Goal: Task Accomplishment & Management: Use online tool/utility

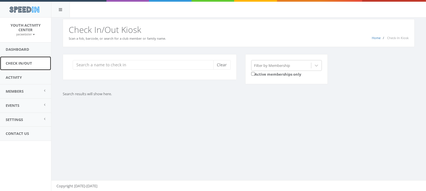
click at [19, 63] on link "Check In/Out" at bounding box center [25, 63] width 51 height 14
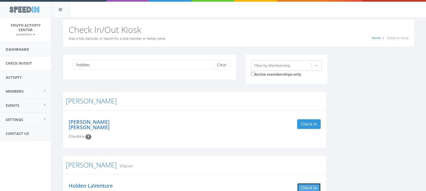
click at [310, 183] on button "Check in" at bounding box center [309, 188] width 24 height 10
click at [92, 64] on input "holden" at bounding box center [145, 65] width 145 height 10
type input "h"
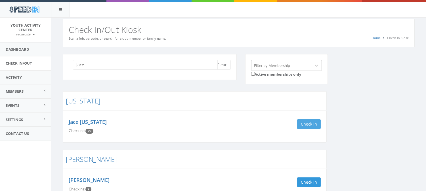
type input "jace"
click at [305, 120] on button "Check in" at bounding box center [309, 124] width 24 height 10
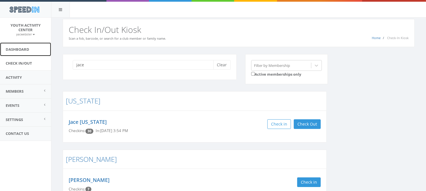
click at [20, 50] on link "Dashboard" at bounding box center [25, 50] width 51 height 14
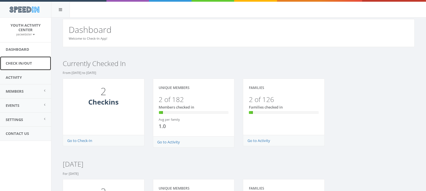
click at [27, 64] on link "Check In/Out" at bounding box center [25, 63] width 51 height 14
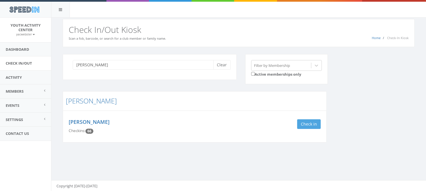
type input "[PERSON_NAME]"
click at [302, 122] on button "Check in" at bounding box center [309, 124] width 24 height 10
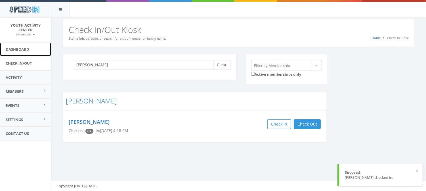
click at [25, 52] on link "Dashboard" at bounding box center [25, 50] width 51 height 14
